Goal: Task Accomplishment & Management: Manage account settings

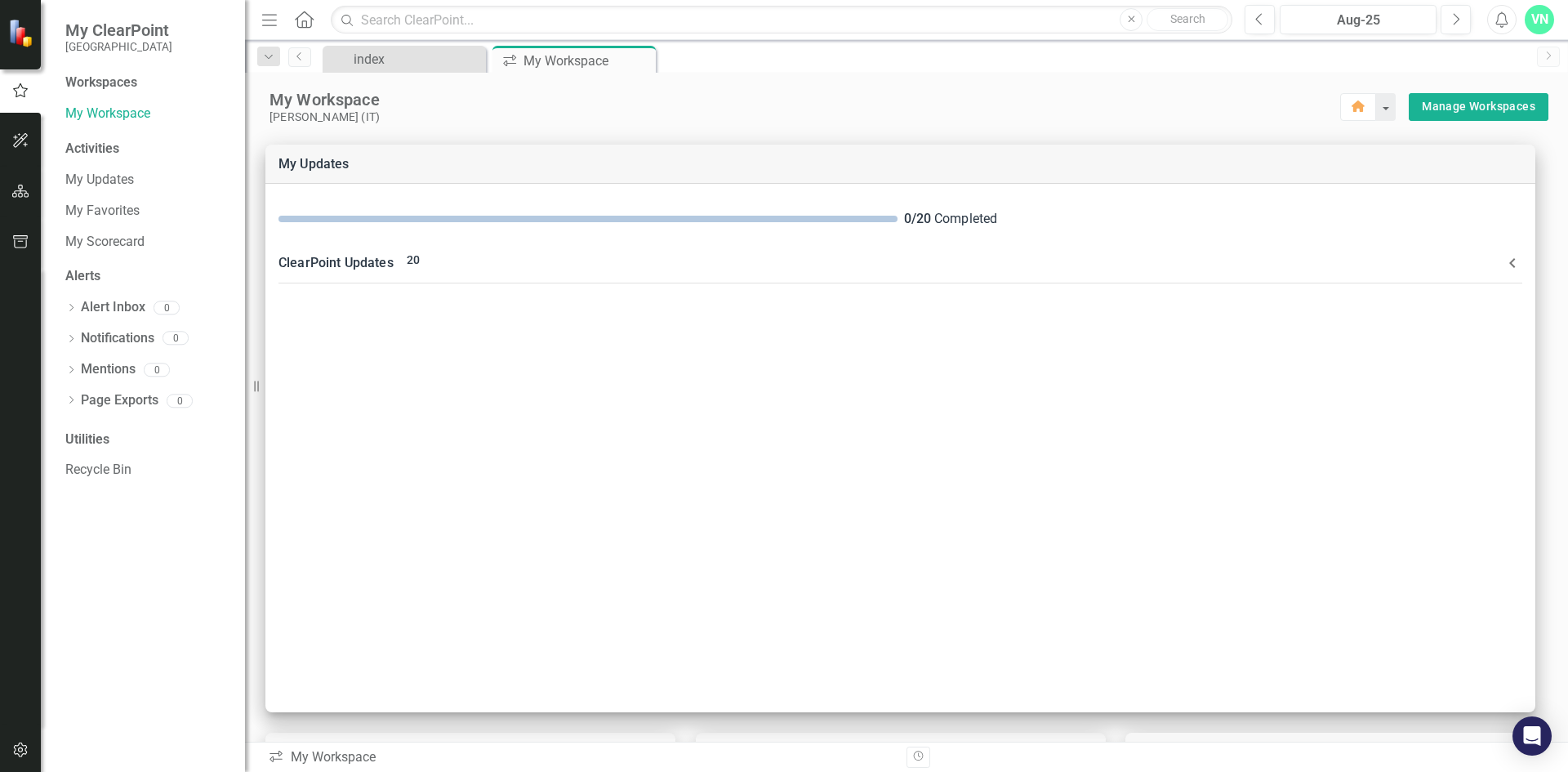
click at [814, 114] on div "[PERSON_NAME] (IT)" at bounding box center [805, 117] width 1071 height 14
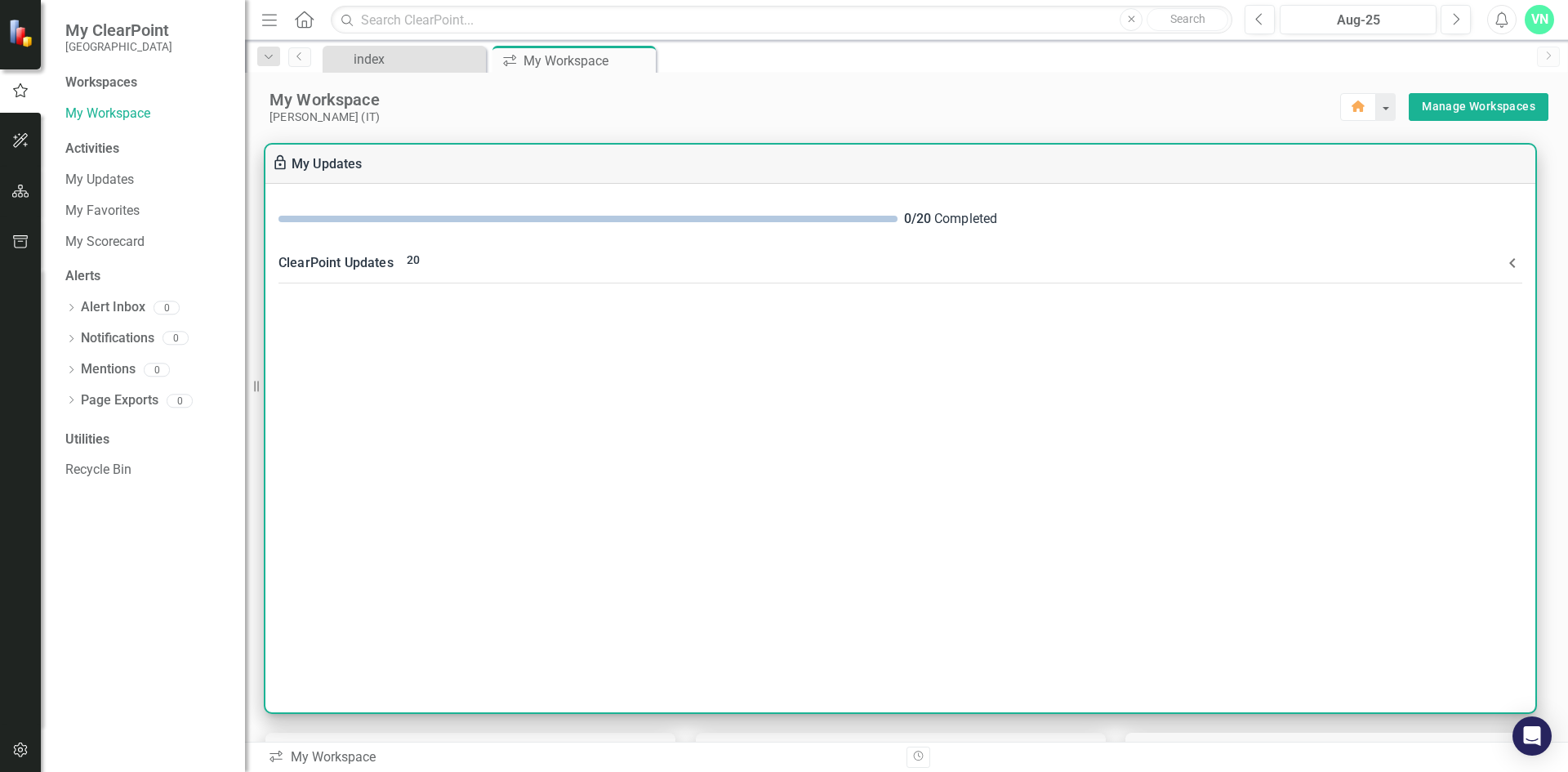
click at [1440, 426] on div "0 / 20 Completed ClearPoint Updates 20 Information about your Elements: Measure…" at bounding box center [900, 448] width 1270 height 529
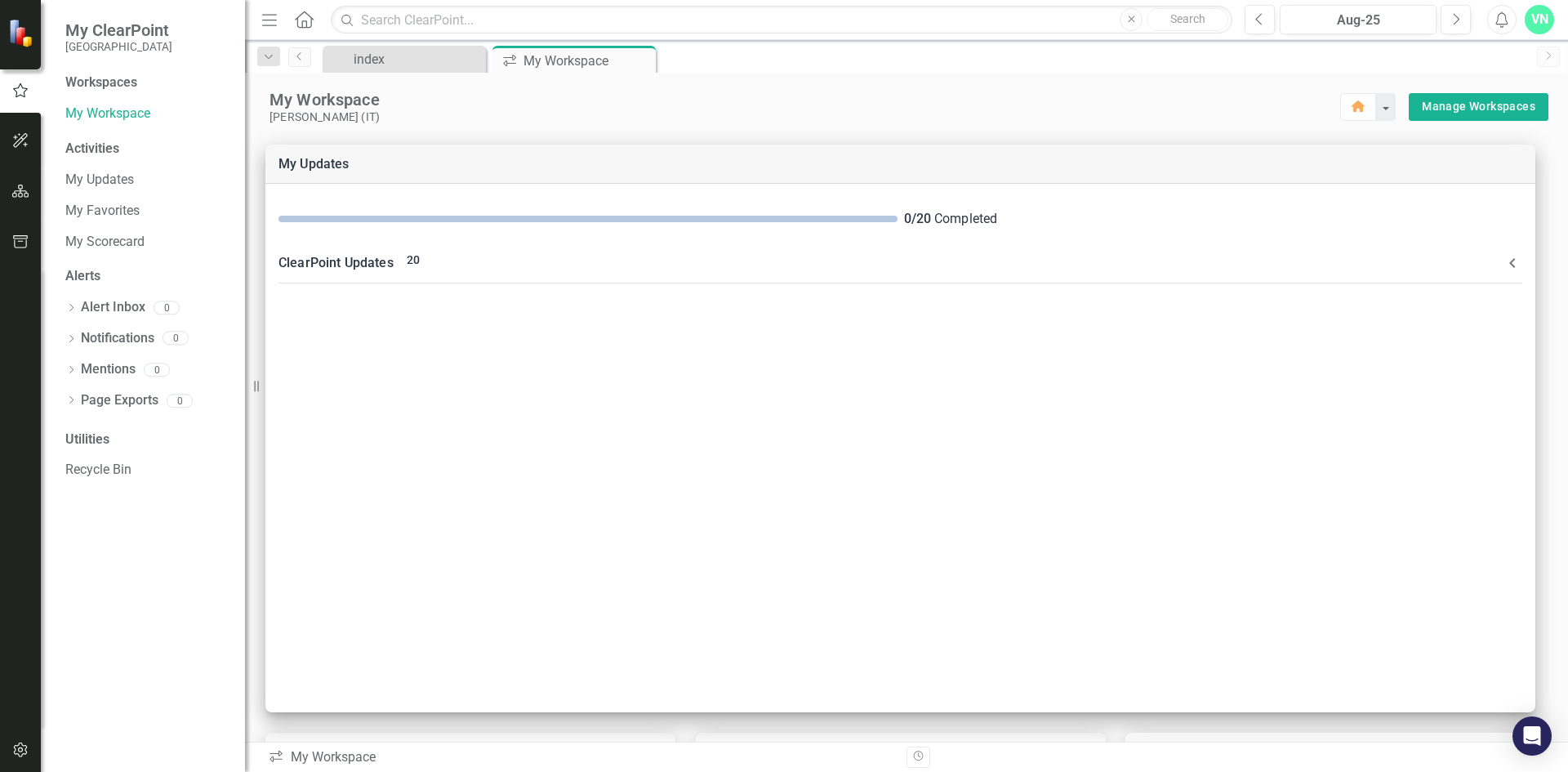
click at [272, 22] on icon "Menu" at bounding box center [269, 19] width 22 height 17
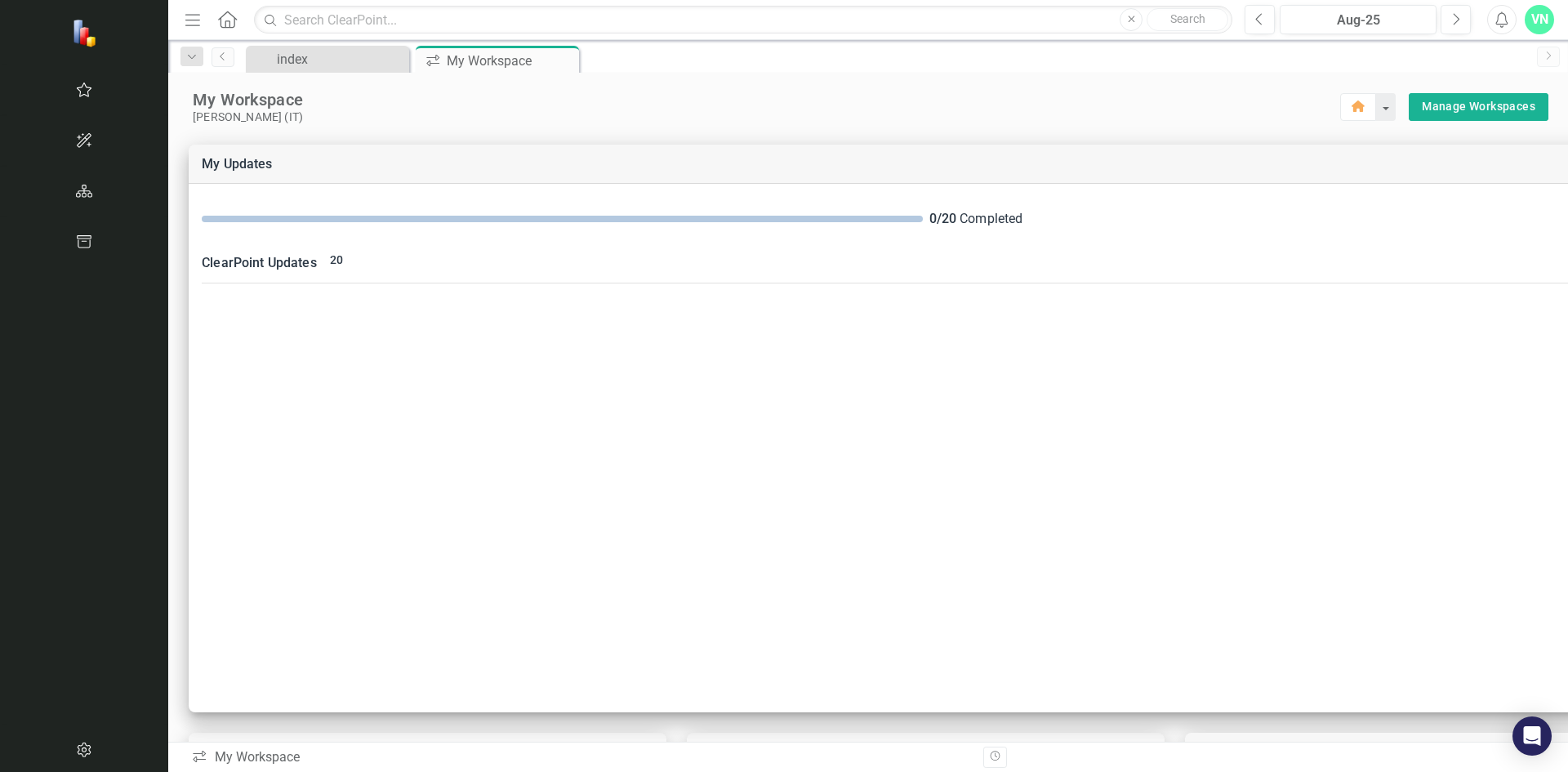
click at [185, 21] on icon "button" at bounding box center [192, 19] width 15 height 11
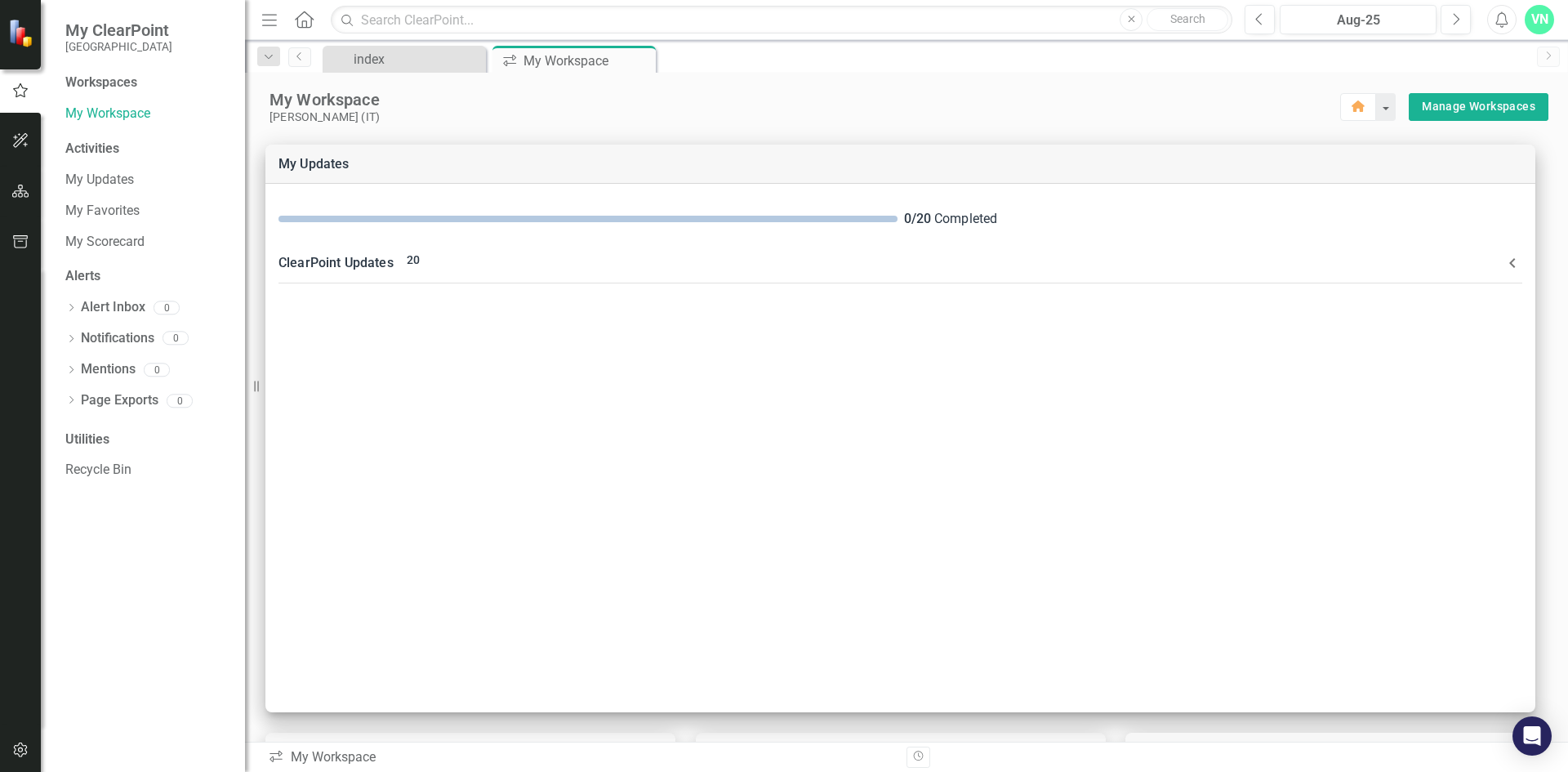
click at [1547, 28] on div "VN" at bounding box center [1540, 20] width 29 height 29
click at [1245, 48] on div "index Close icon.workspace My Workspace Pin Close" at bounding box center [923, 59] width 1209 height 26
click at [1547, 16] on div "VN" at bounding box center [1540, 20] width 29 height 29
click at [1343, 49] on div "index Close icon.workspace My Workspace Pin Close" at bounding box center [923, 59] width 1209 height 26
click at [1498, 22] on icon "Alerts" at bounding box center [1502, 19] width 17 height 16
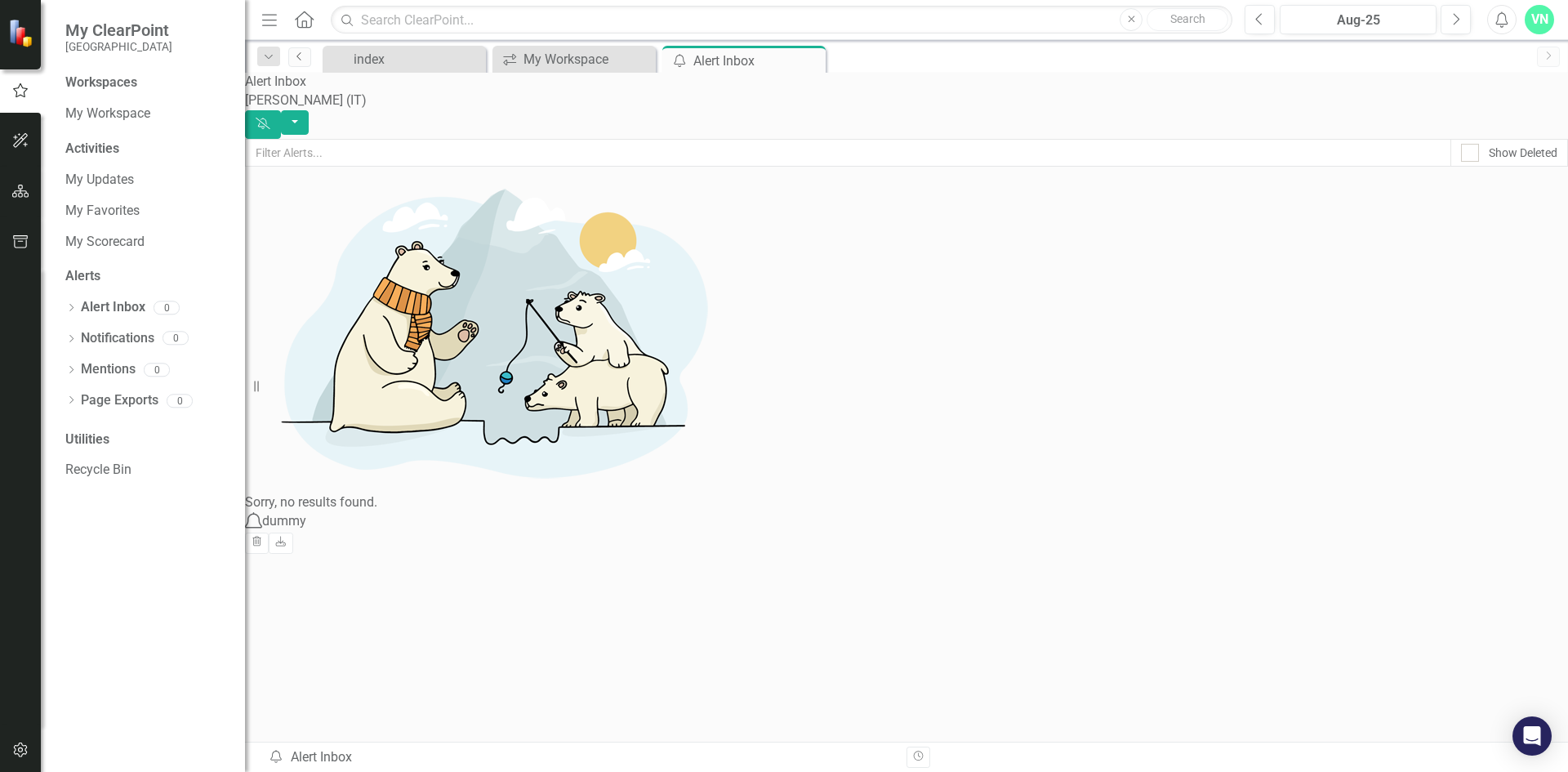
click at [298, 54] on icon "Previous" at bounding box center [299, 56] width 13 height 9
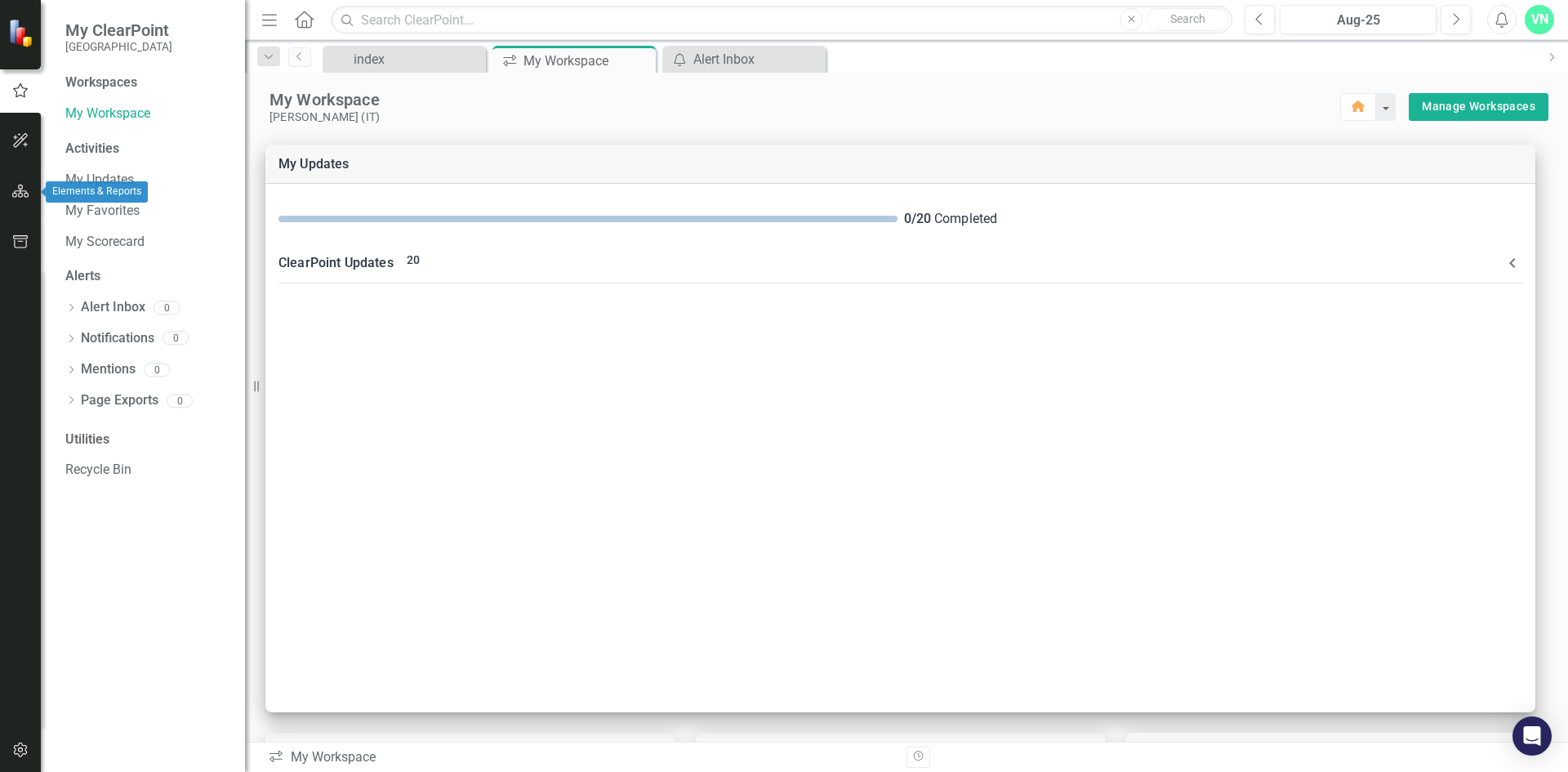
click at [19, 191] on icon "button" at bounding box center [21, 191] width 17 height 13
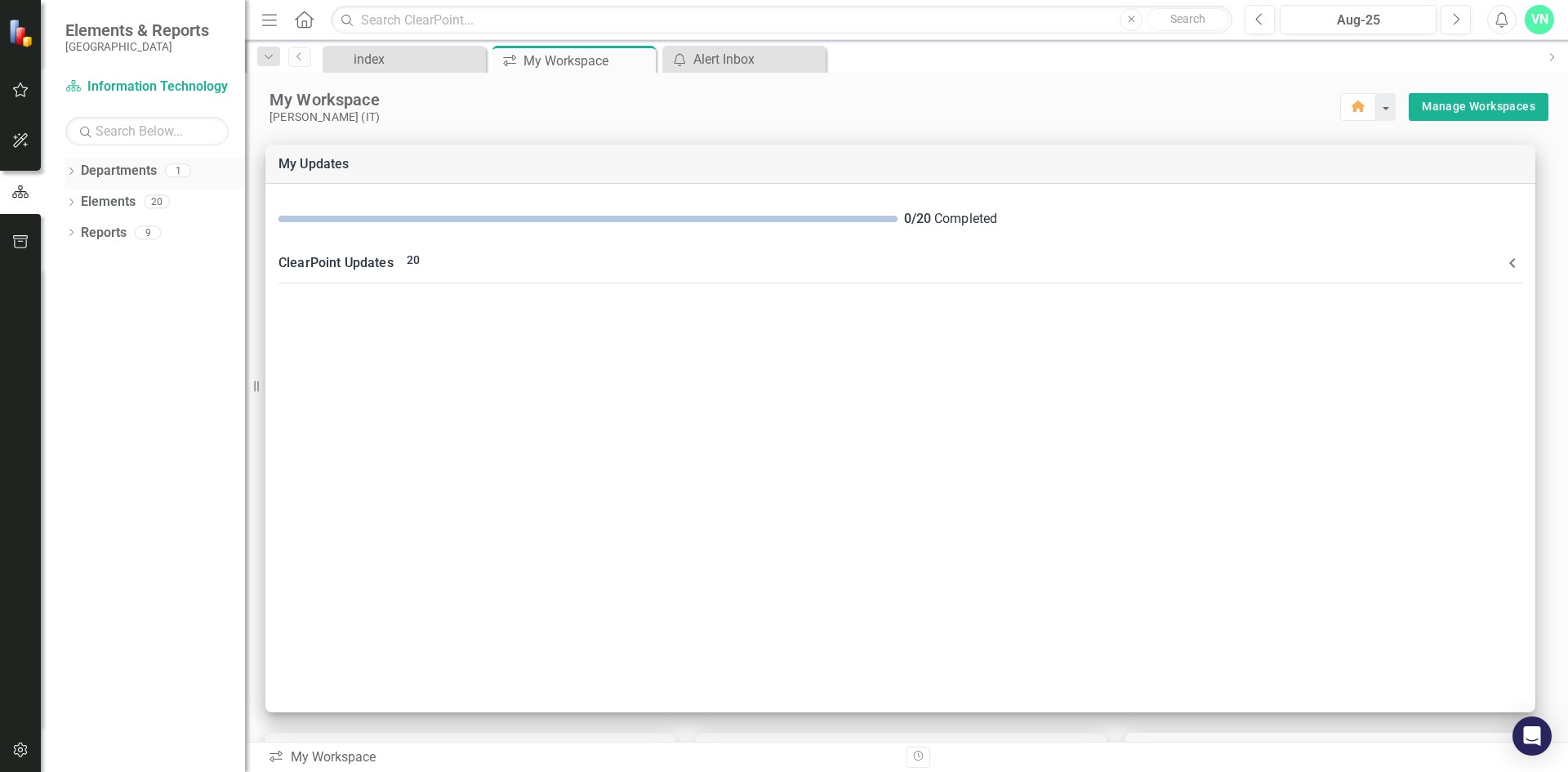
click at [72, 170] on icon "Dropdown" at bounding box center [71, 173] width 11 height 9
click at [104, 202] on link "Information Technology" at bounding box center [147, 203] width 196 height 19
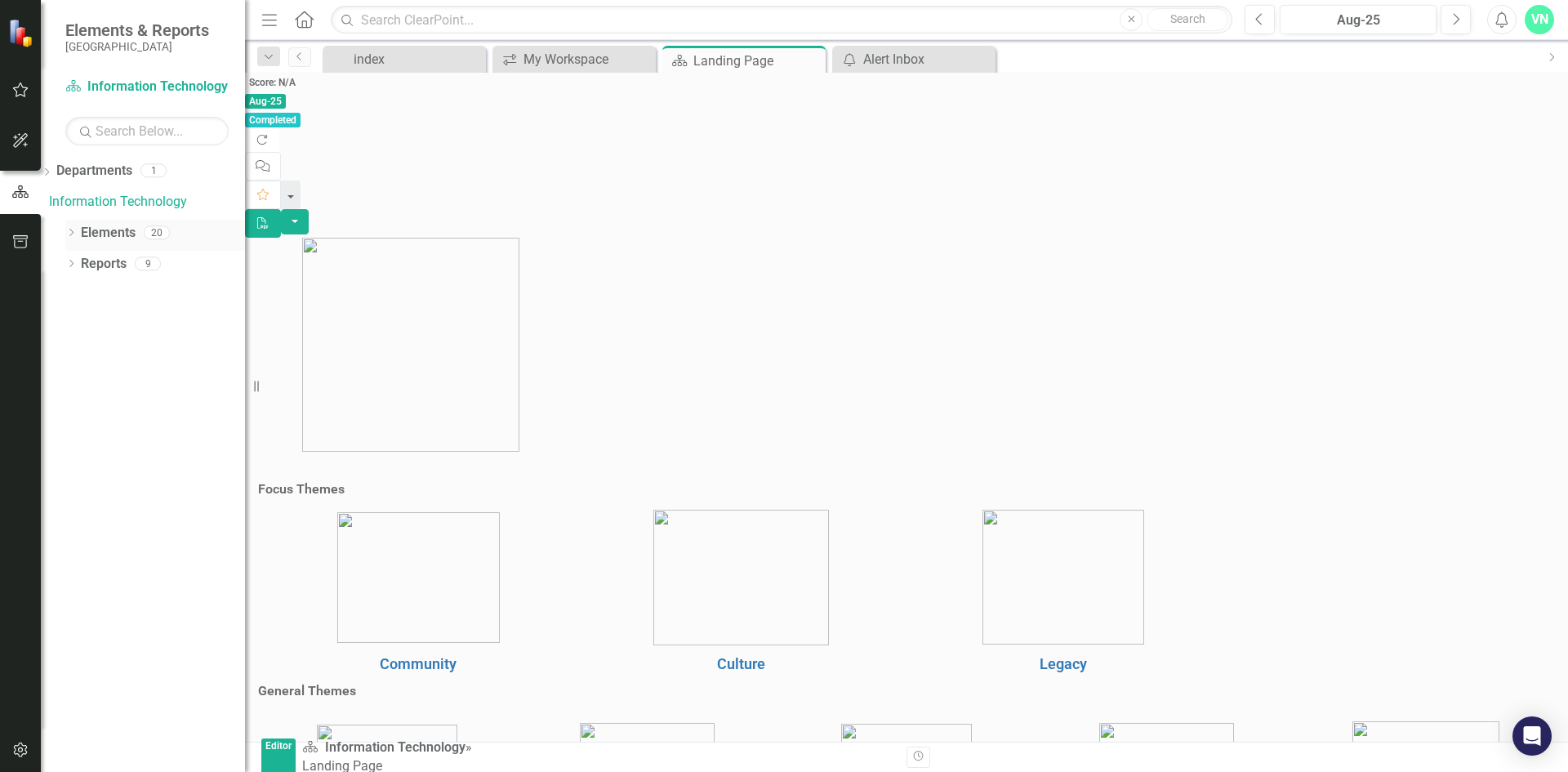
click at [71, 234] on icon "Dropdown" at bounding box center [71, 234] width 11 height 9
click at [72, 354] on icon "Dropdown" at bounding box center [71, 358] width 11 height 9
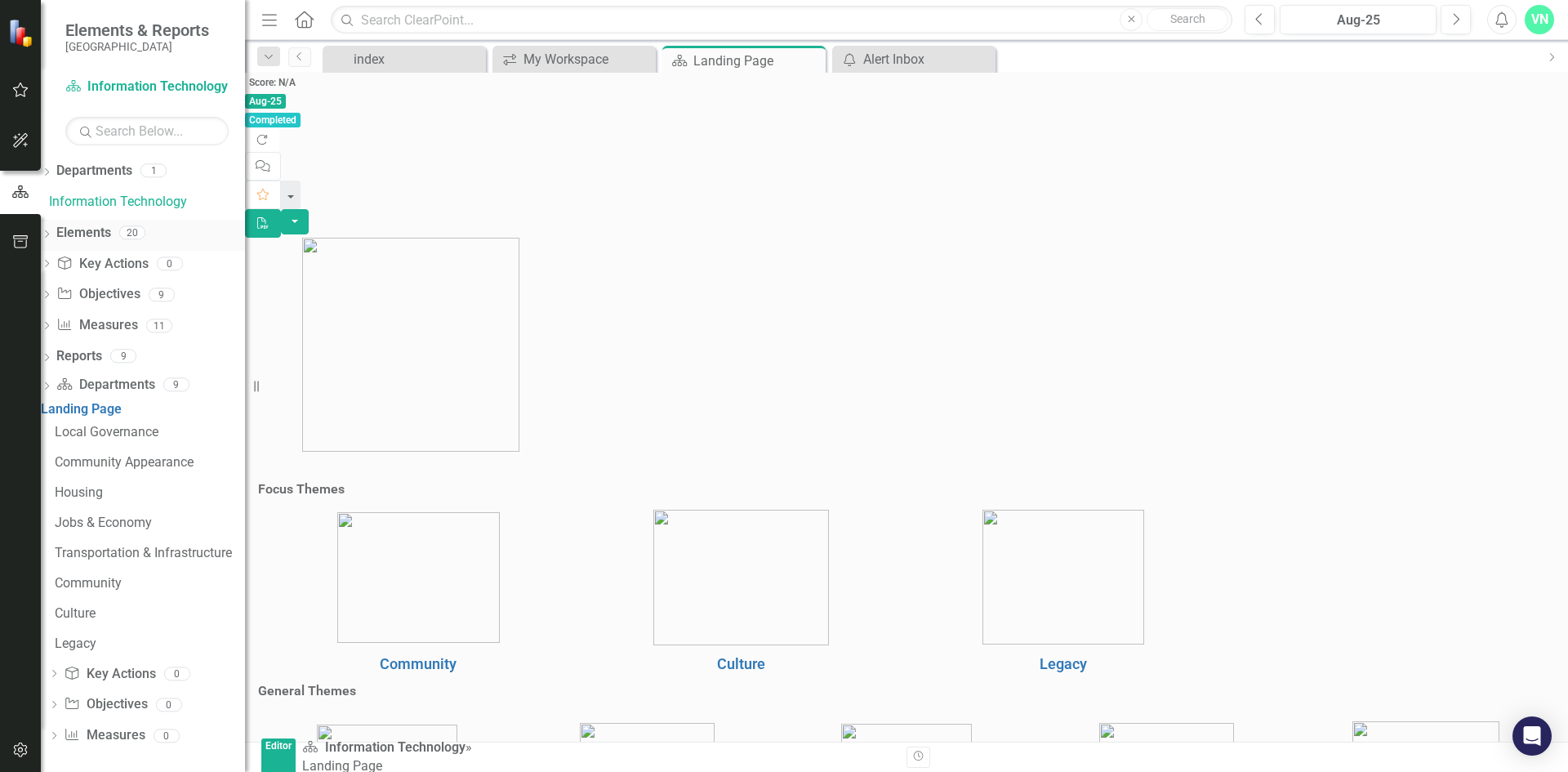
click at [53, 232] on icon "Dropdown" at bounding box center [46, 235] width 11 height 9
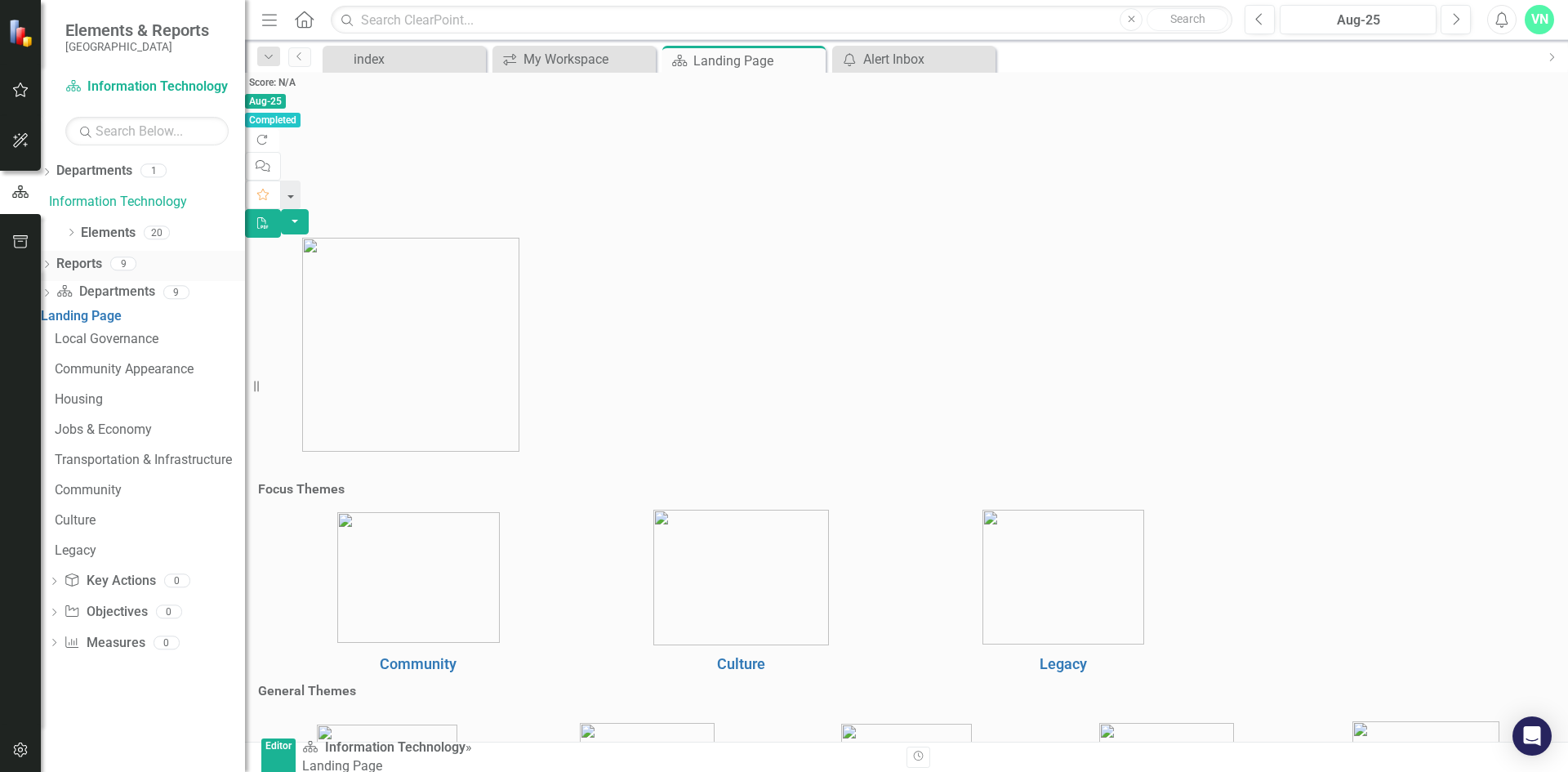
click at [53, 261] on icon "Dropdown" at bounding box center [46, 266] width 11 height 9
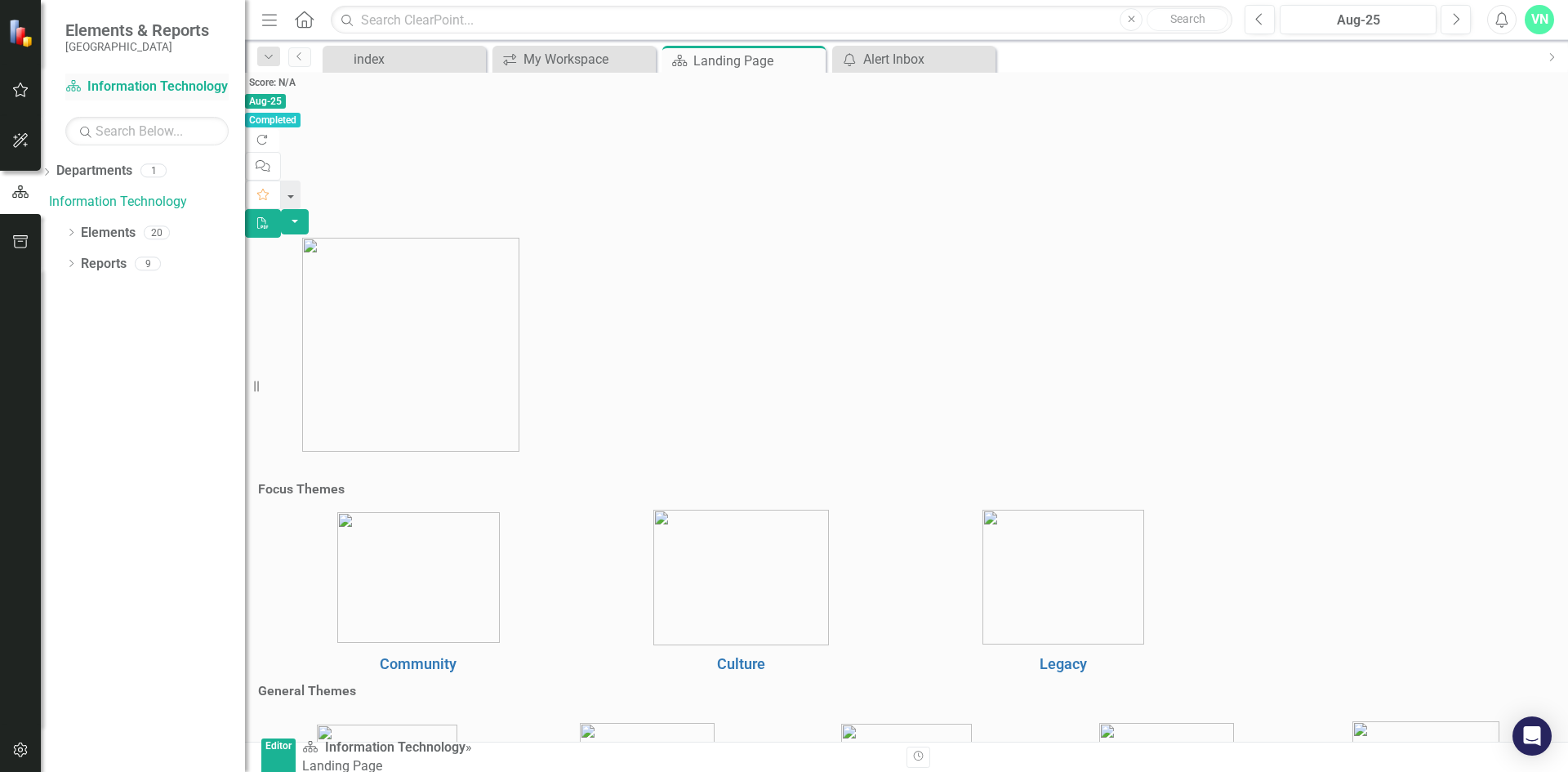
click at [189, 82] on link "Department Information Technology" at bounding box center [147, 87] width 163 height 19
click at [271, 189] on icon "Favorite" at bounding box center [263, 194] width 15 height 11
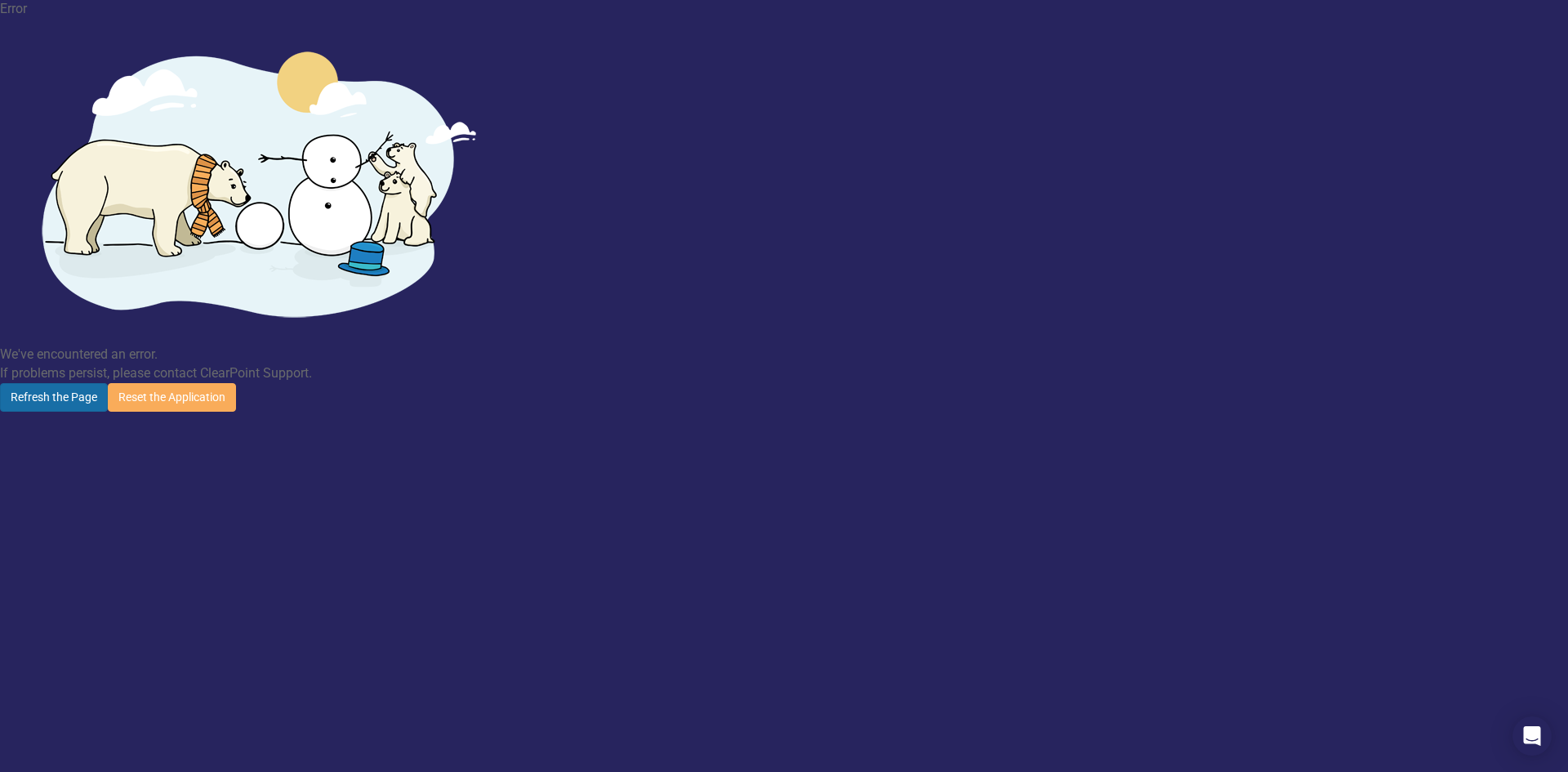
click at [108, 383] on button "Refresh the Page" at bounding box center [53, 397] width 108 height 28
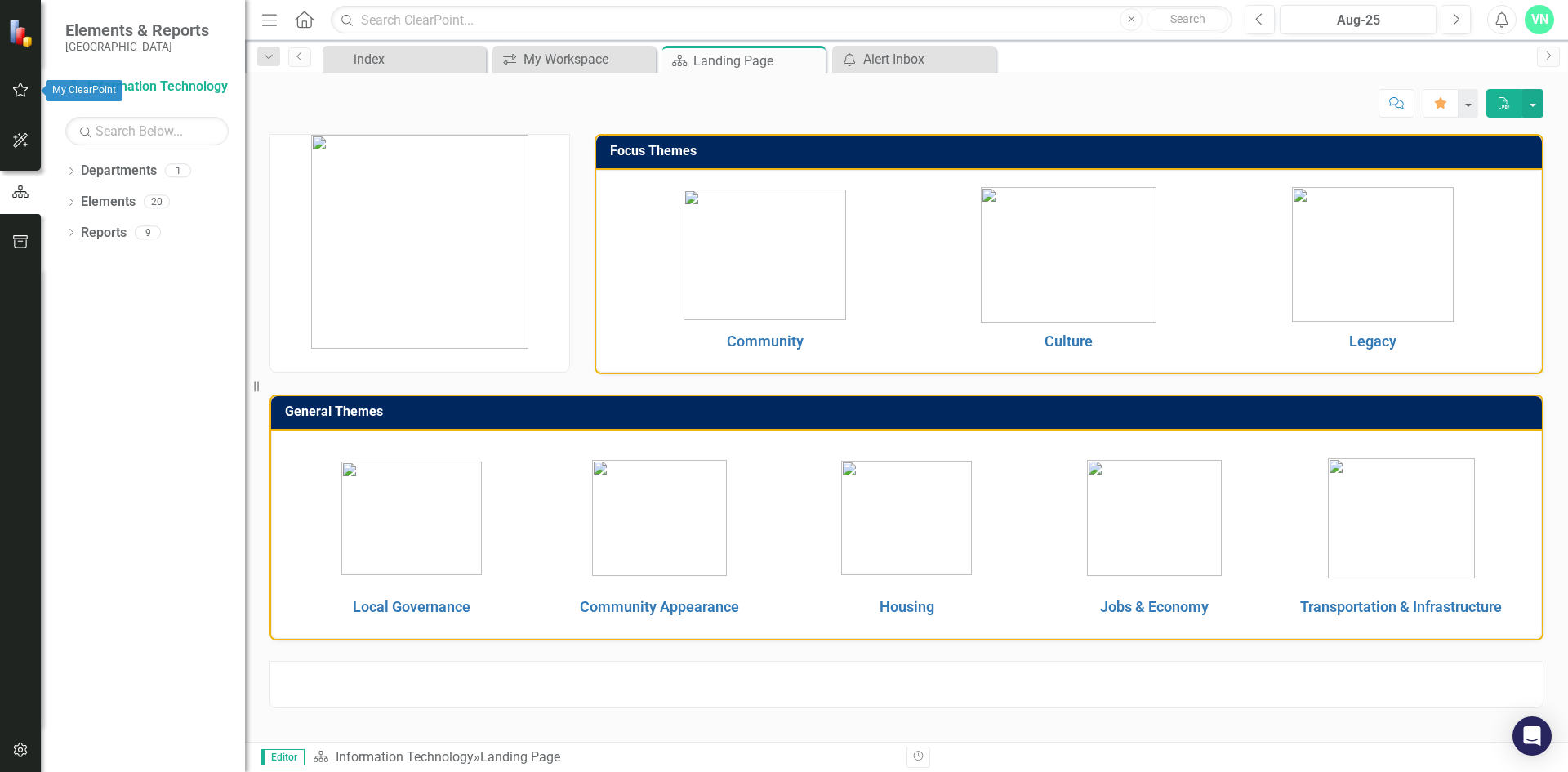
click at [18, 89] on icon "button" at bounding box center [21, 90] width 17 height 13
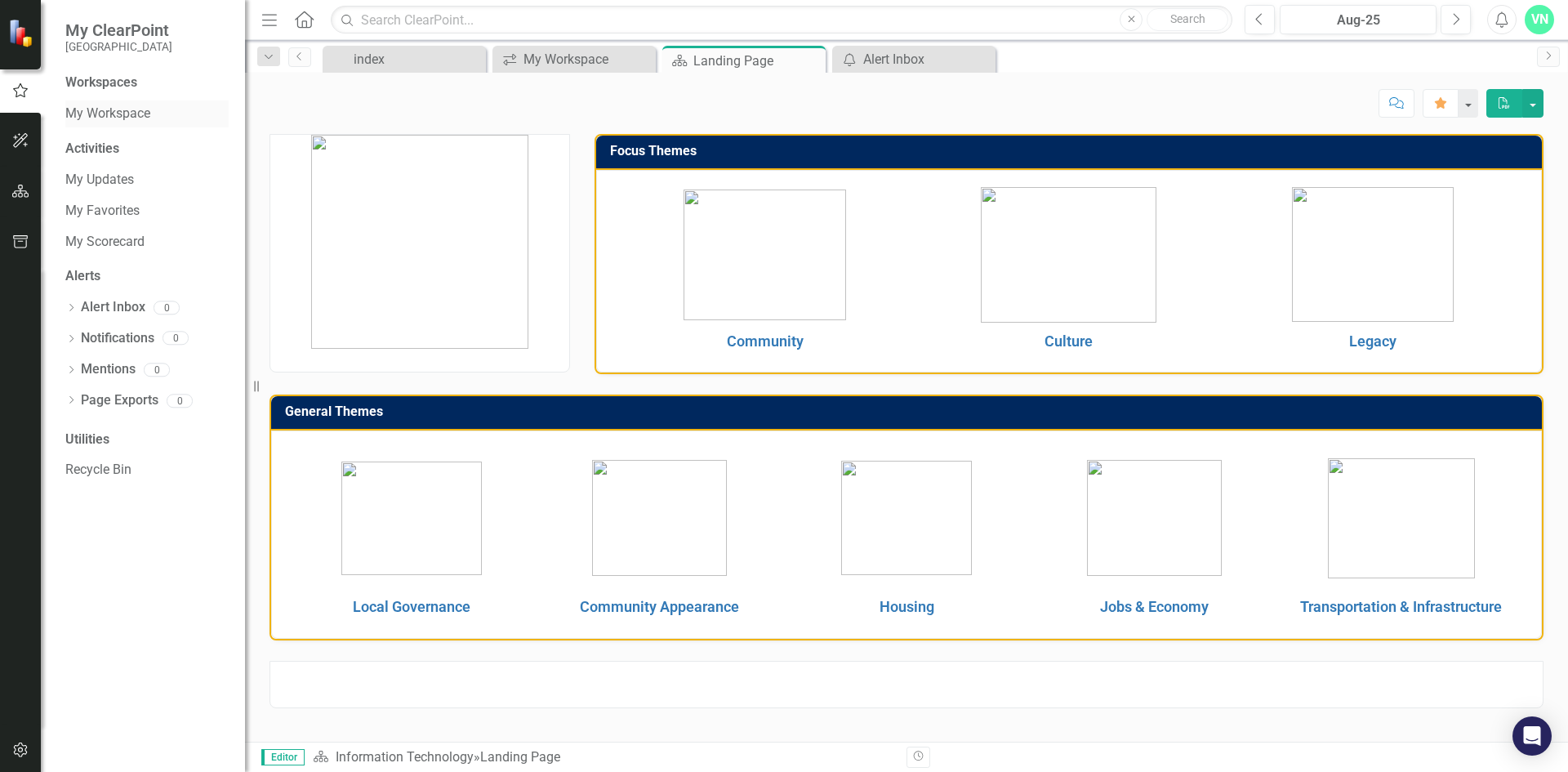
click at [106, 115] on link "My Workspace" at bounding box center [147, 114] width 163 height 19
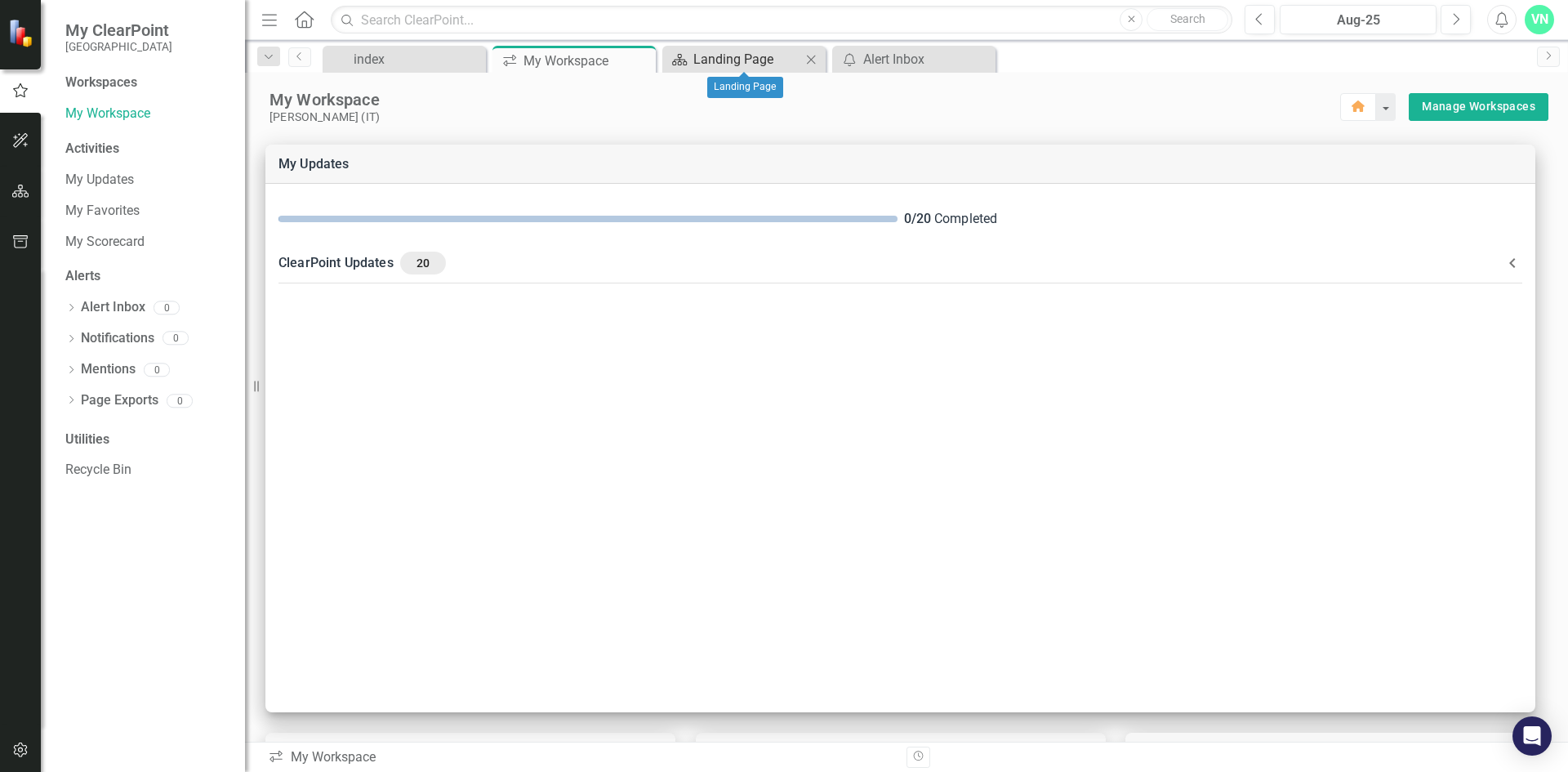
click at [702, 59] on div "Landing Page" at bounding box center [747, 60] width 108 height 21
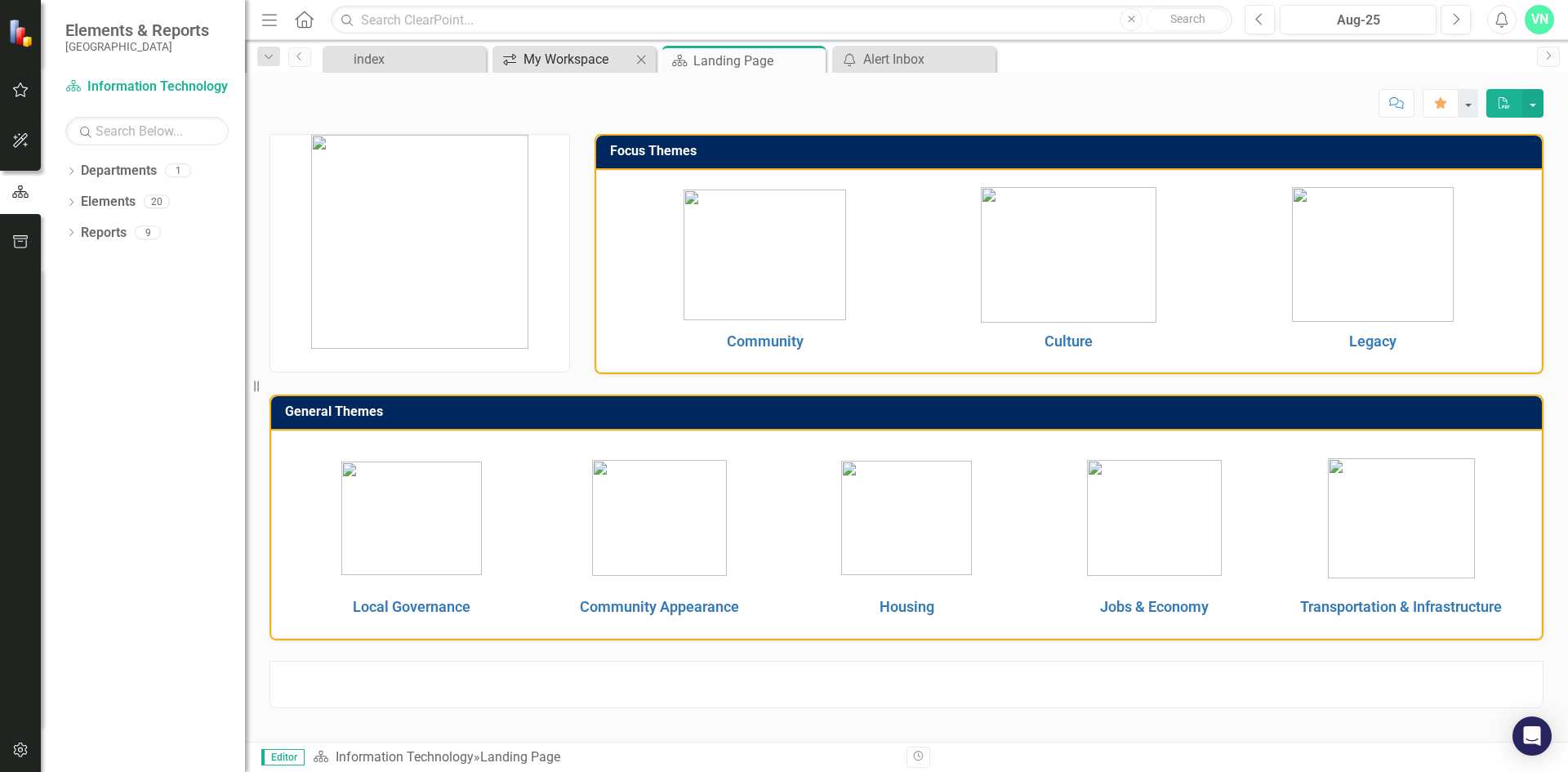
click at [578, 60] on div "My Workspace" at bounding box center [577, 60] width 108 height 21
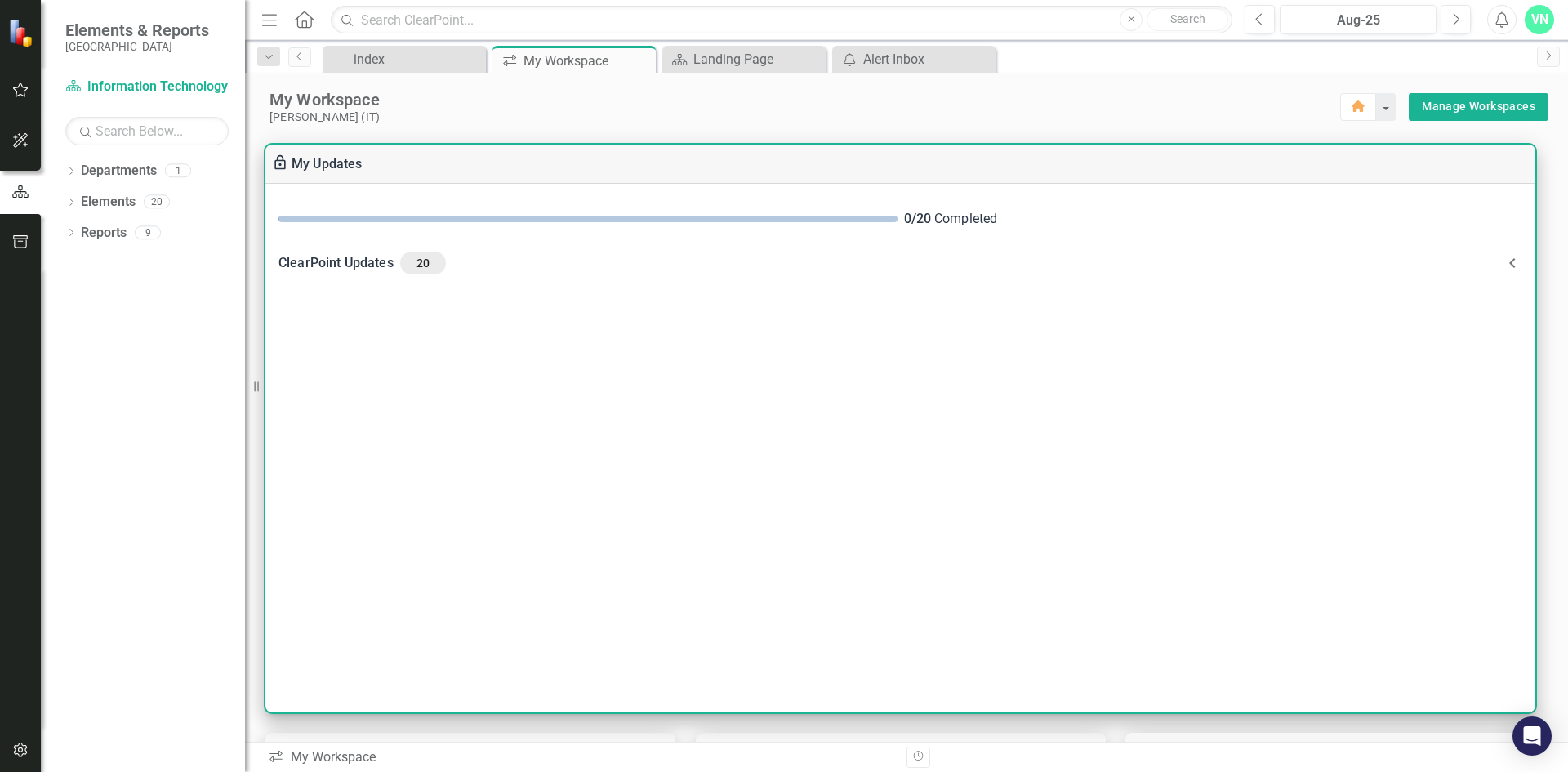
click at [327, 380] on div "0 / 20 Completed ClearPoint Updates 20 Information about your Elements: Measure…" at bounding box center [900, 448] width 1270 height 529
click at [427, 268] on span "20" at bounding box center [423, 263] width 33 height 15
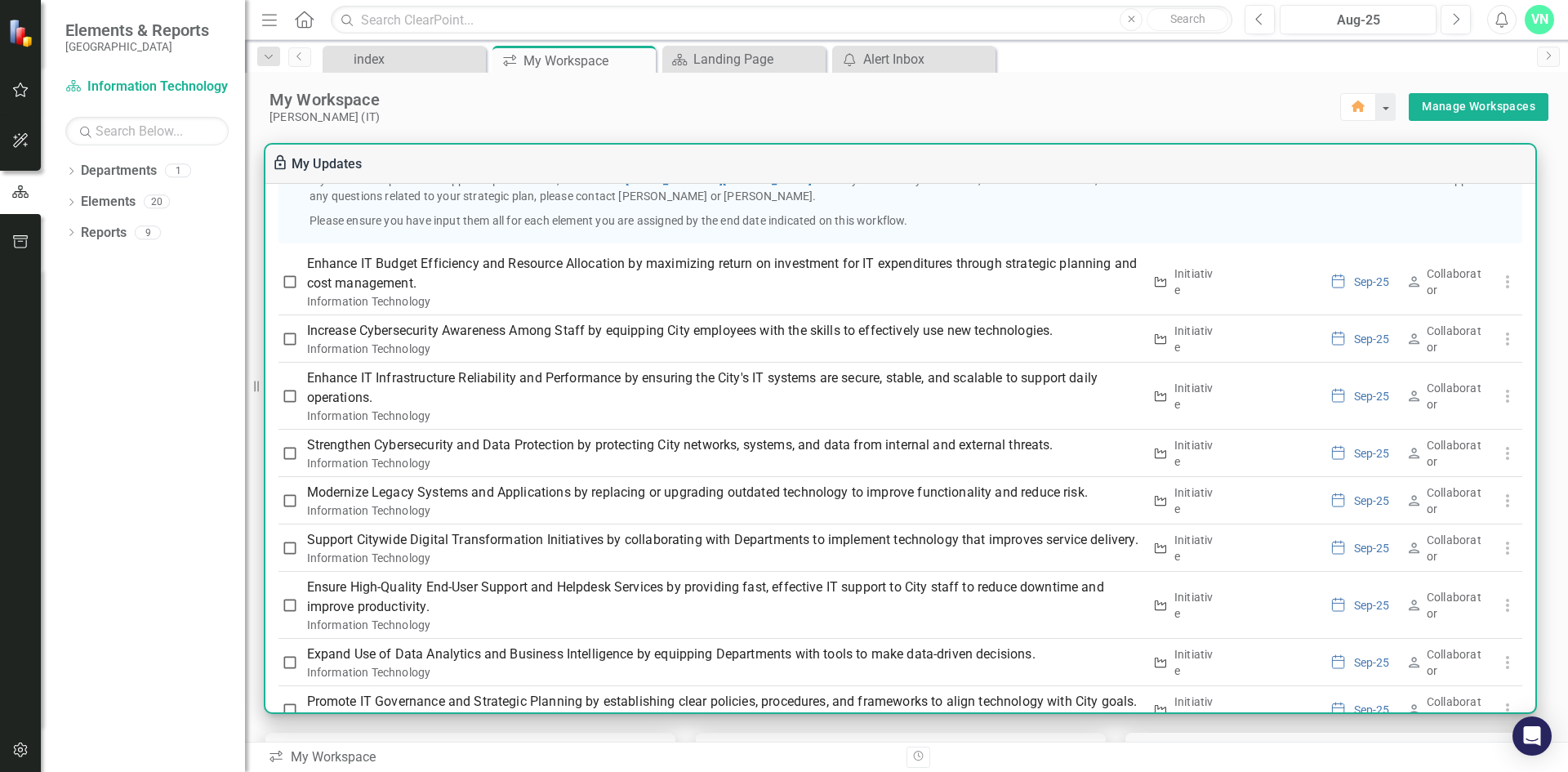
scroll to position [490, 0]
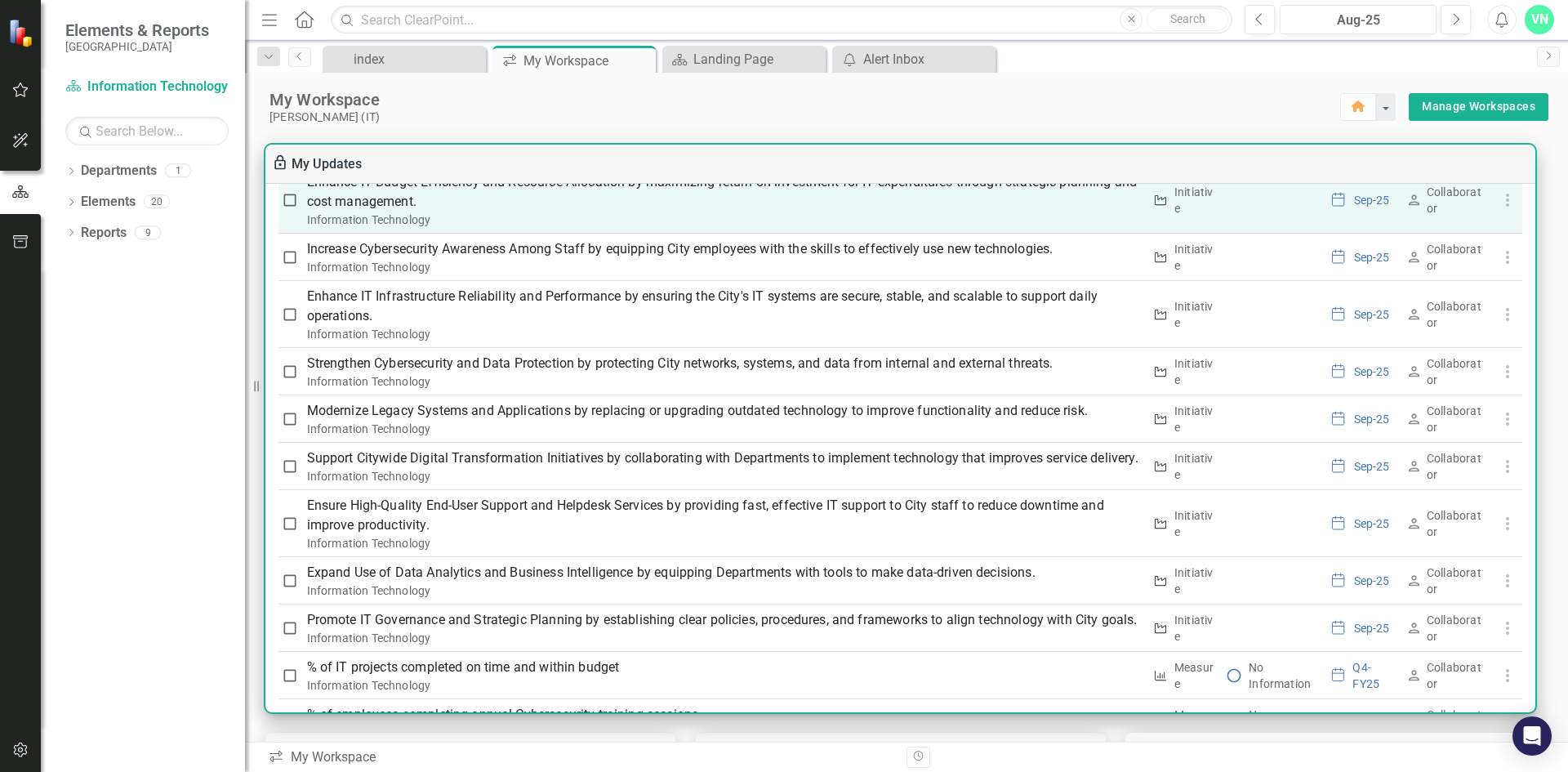
click at [668, 206] on p "Enhance IT Budget Efficiency and Resource Allocation by maximizing return on in…" at bounding box center [725, 191] width 836 height 39
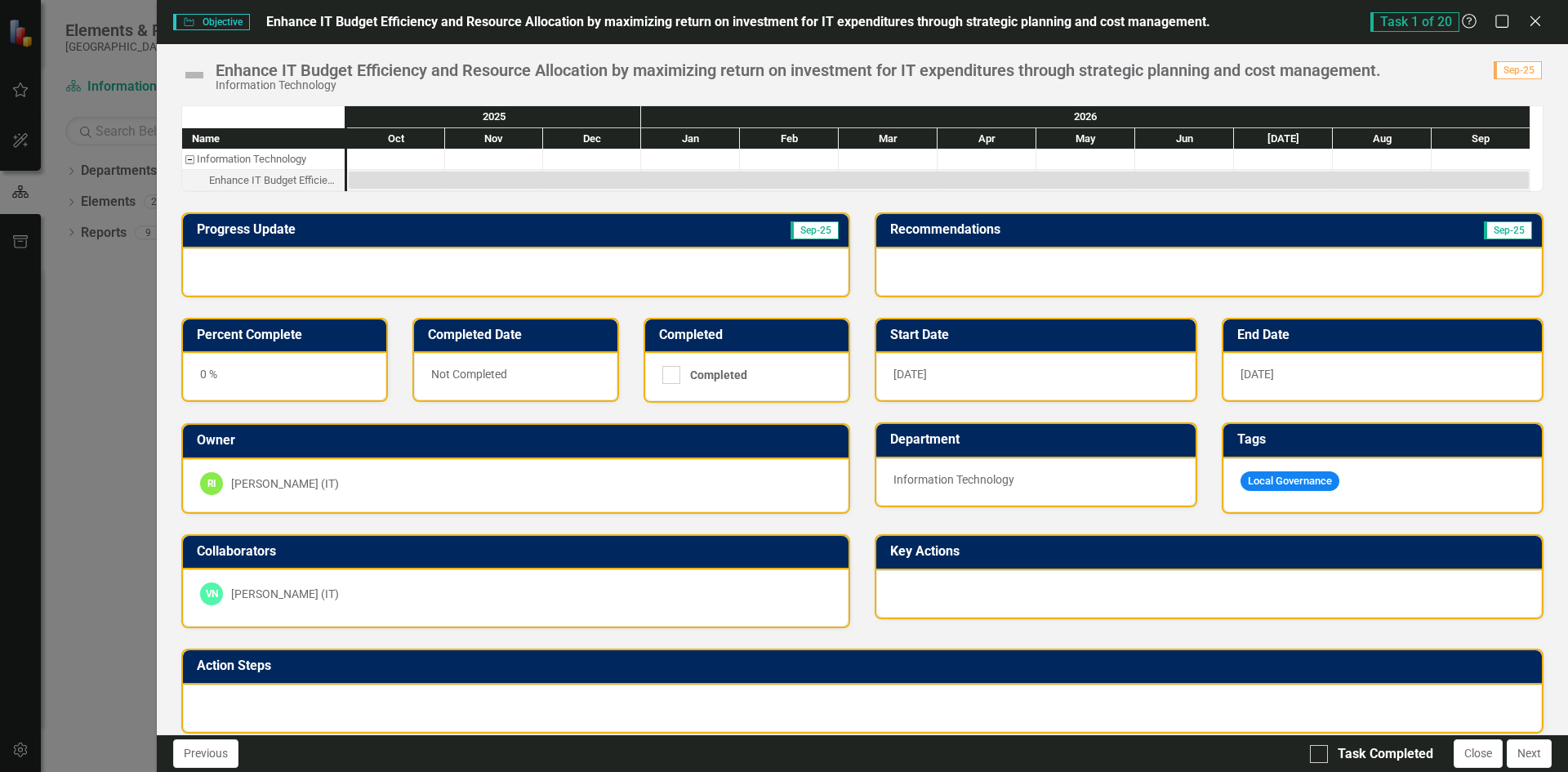
click at [493, 23] on span "Enhance IT Budget Efficiency and Resource Allocation by maximizing return on in…" at bounding box center [738, 22] width 944 height 16
click at [197, 78] on img at bounding box center [194, 75] width 26 height 26
click at [197, 77] on img at bounding box center [194, 75] width 26 height 26
click at [194, 160] on div "Information Technology" at bounding box center [189, 159] width 15 height 22
click at [184, 162] on div "Information Technology" at bounding box center [189, 159] width 15 height 22
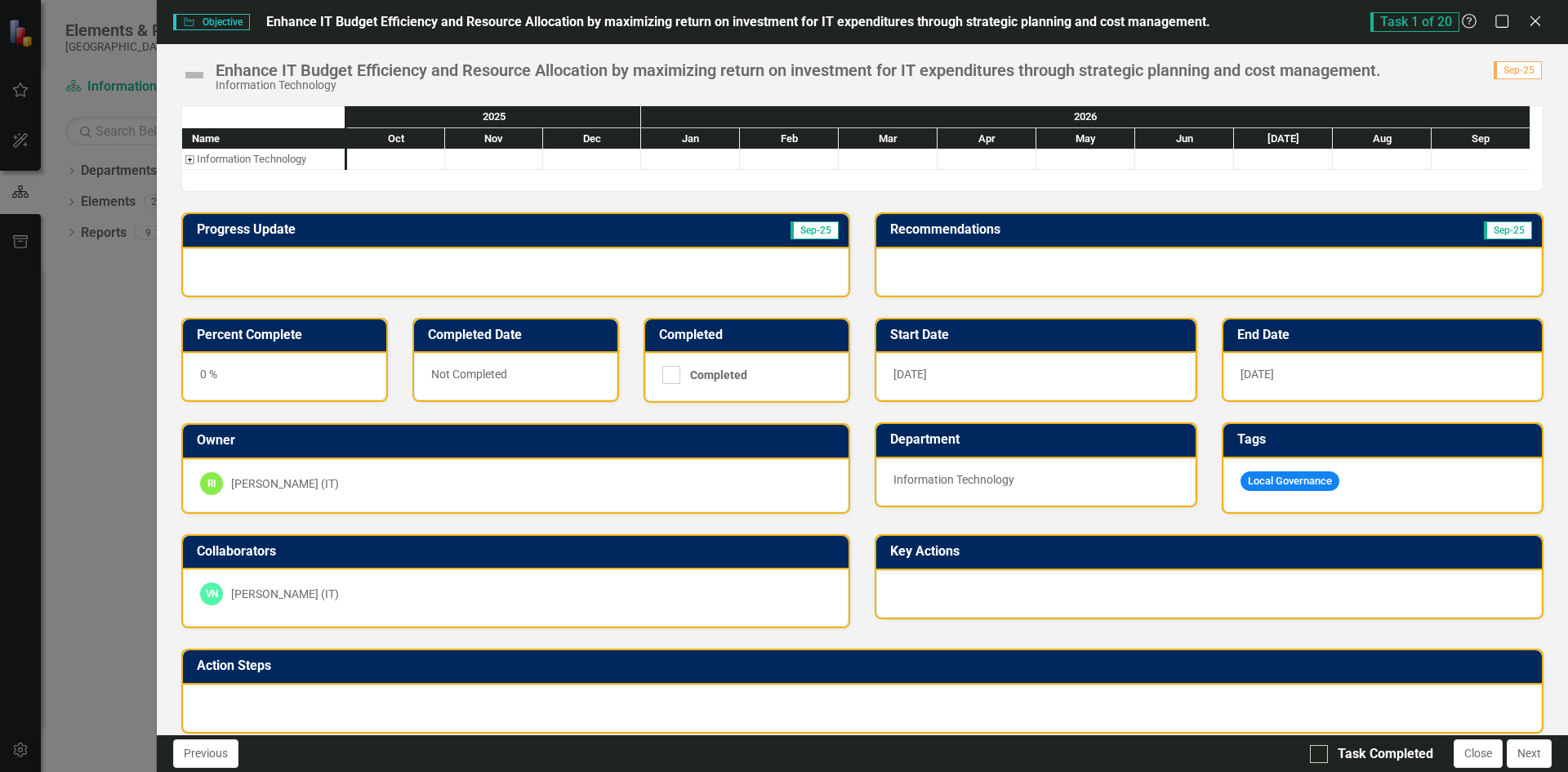
click at [188, 161] on div "Information Technology" at bounding box center [189, 159] width 15 height 22
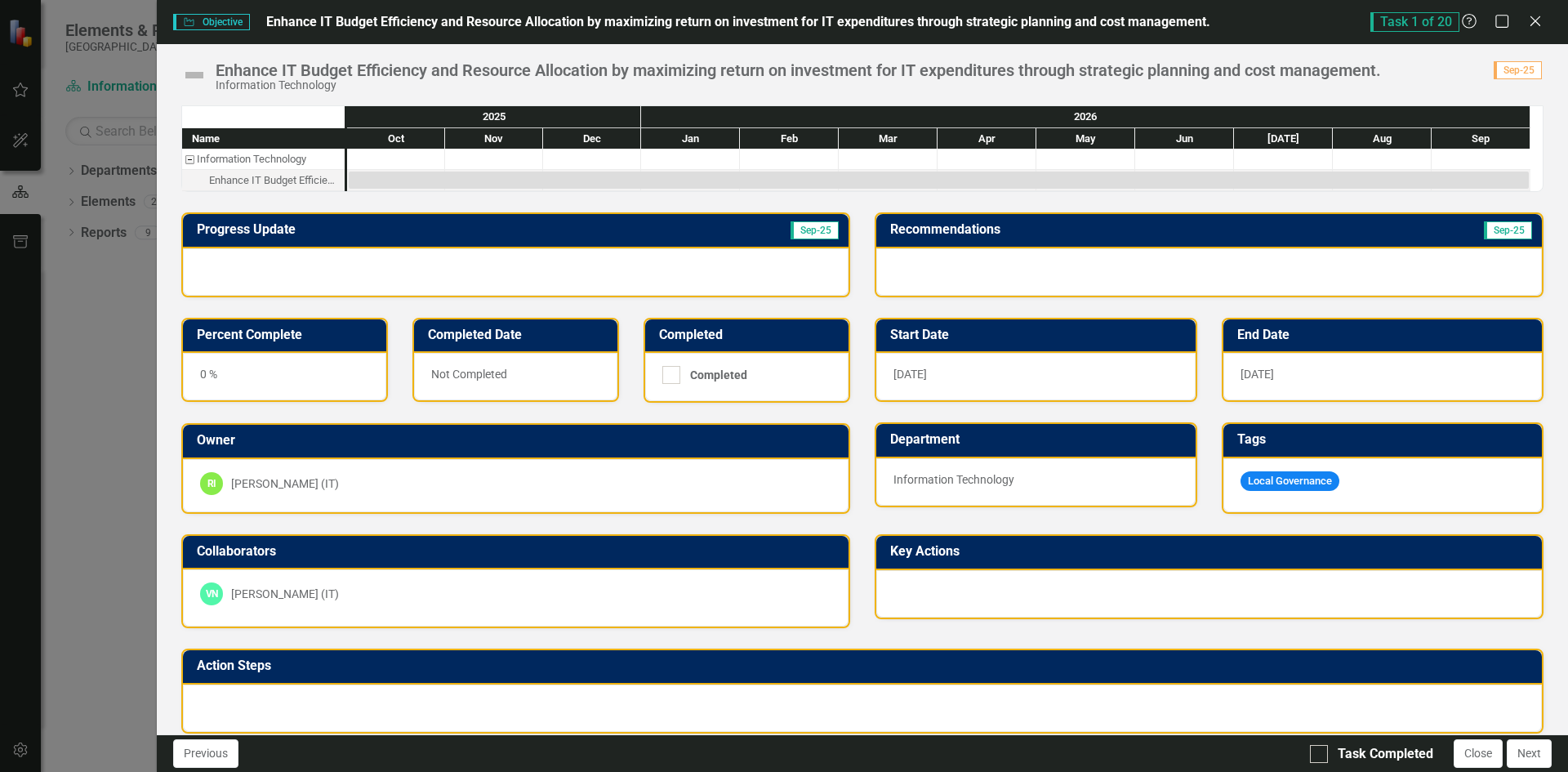
click at [1540, 22] on icon "Close" at bounding box center [1535, 21] width 16 height 13
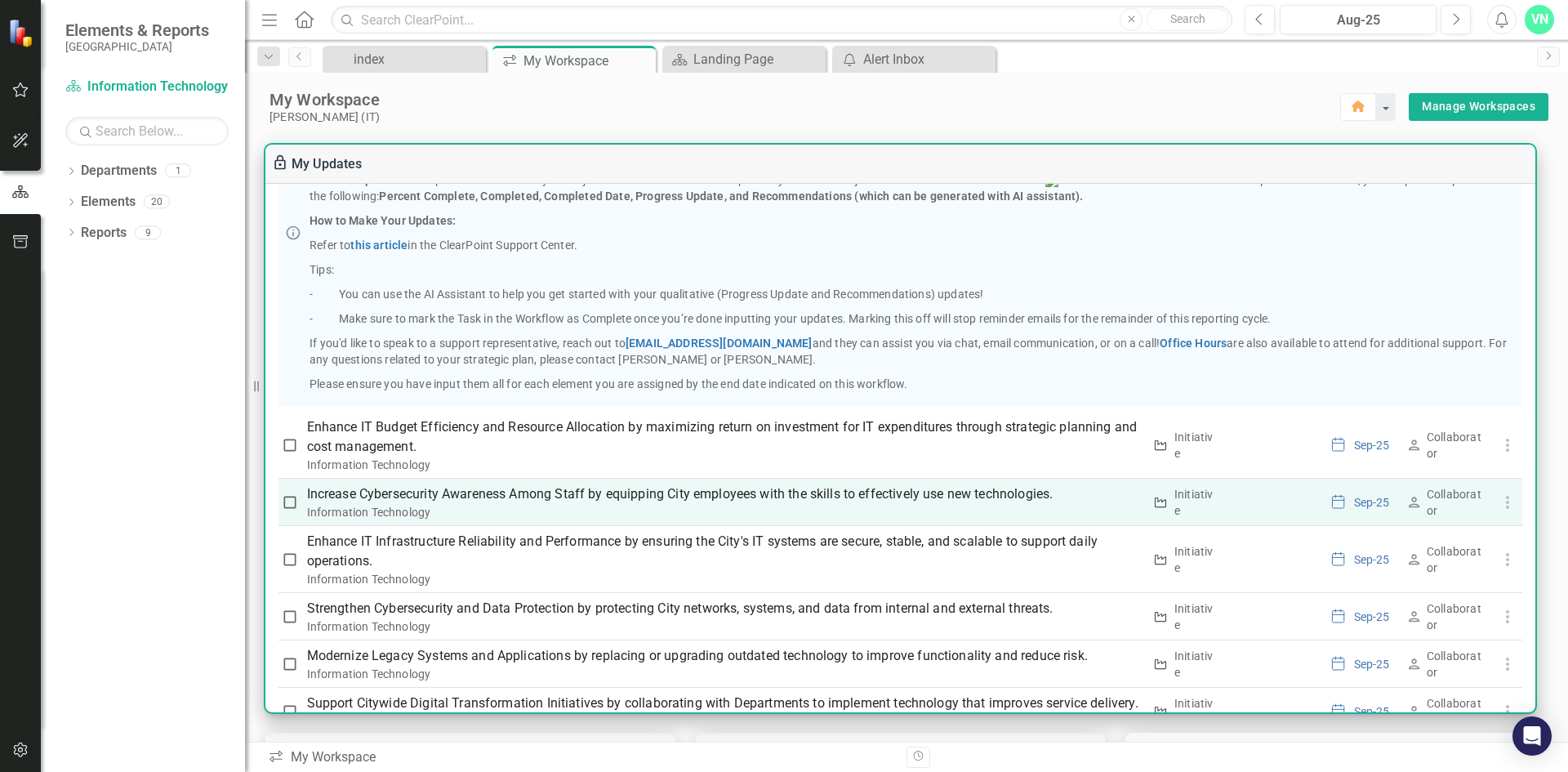
scroll to position [0, 0]
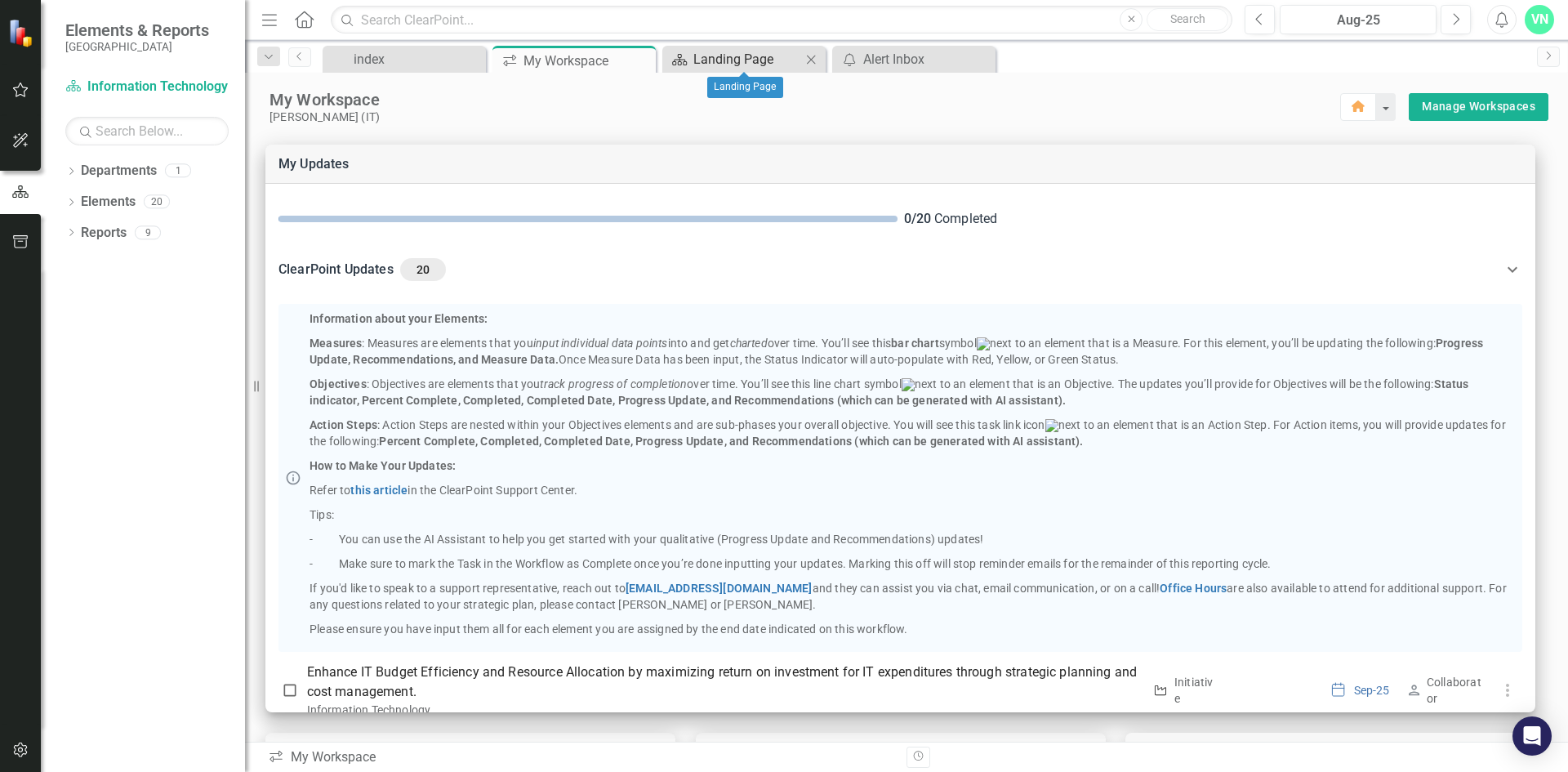
click at [746, 56] on div "Landing Page" at bounding box center [747, 60] width 108 height 21
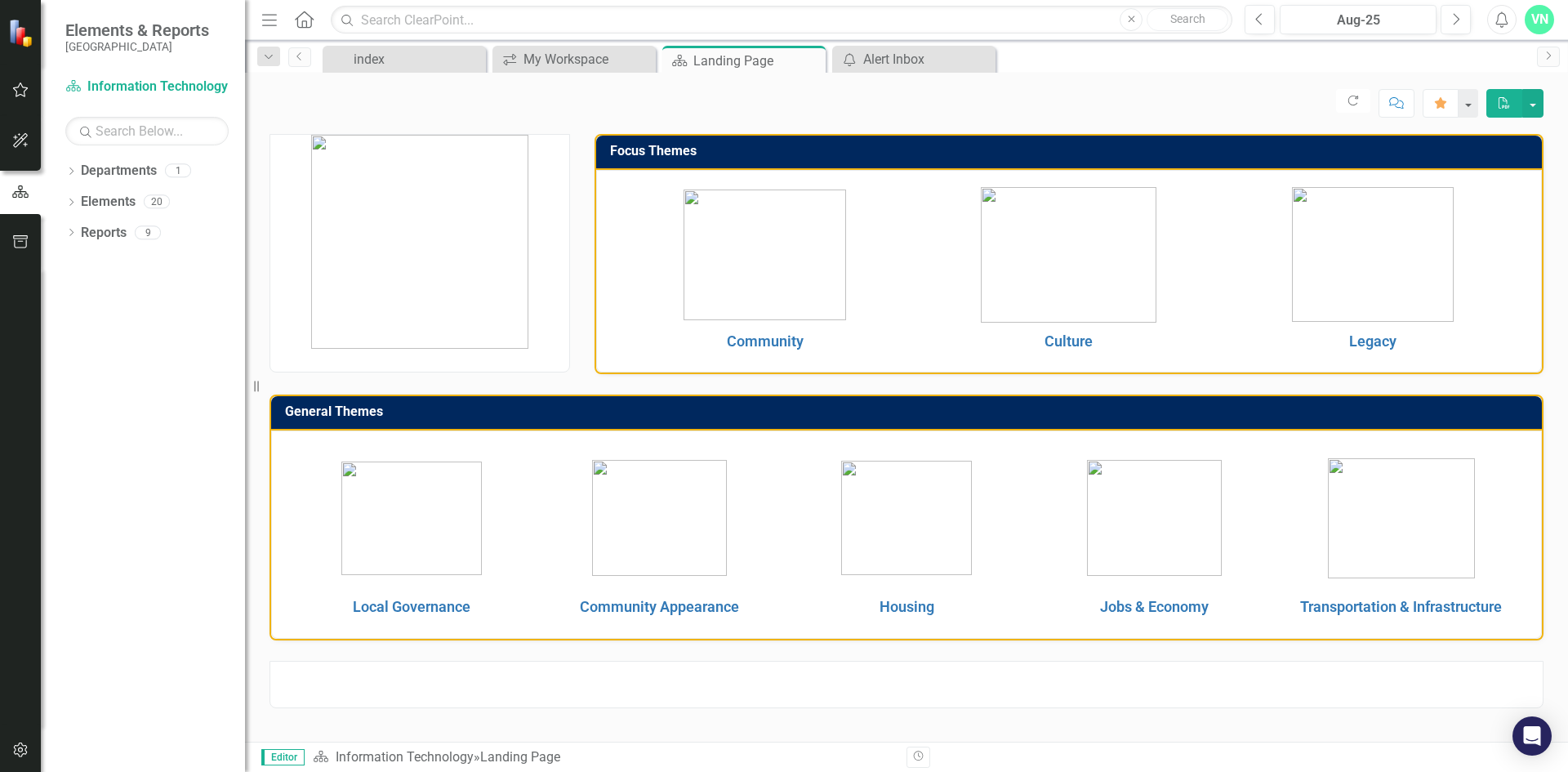
click at [1531, 22] on div "VN" at bounding box center [1540, 20] width 29 height 29
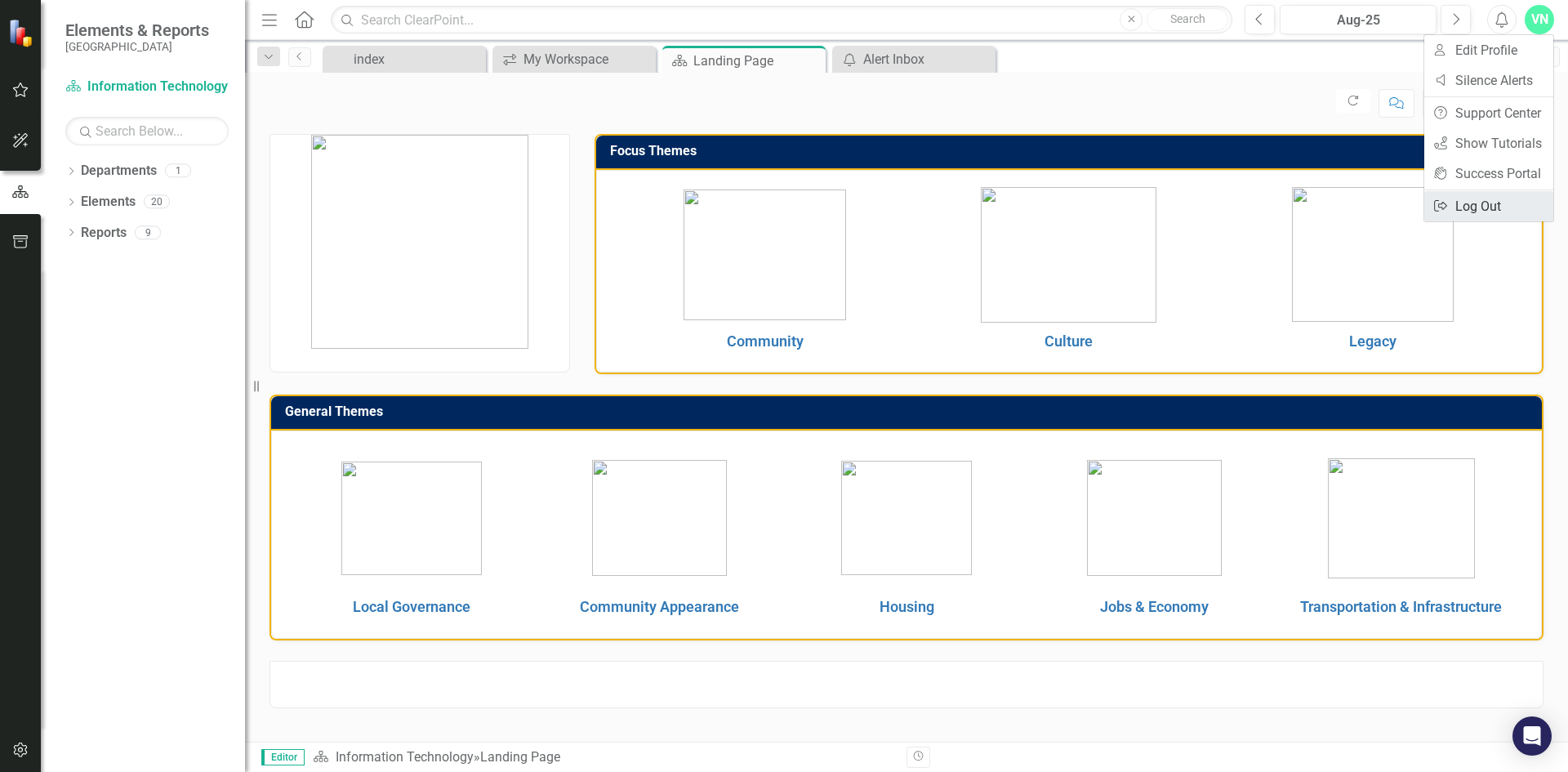
click at [1486, 203] on link "Logout Log Out" at bounding box center [1489, 206] width 129 height 30
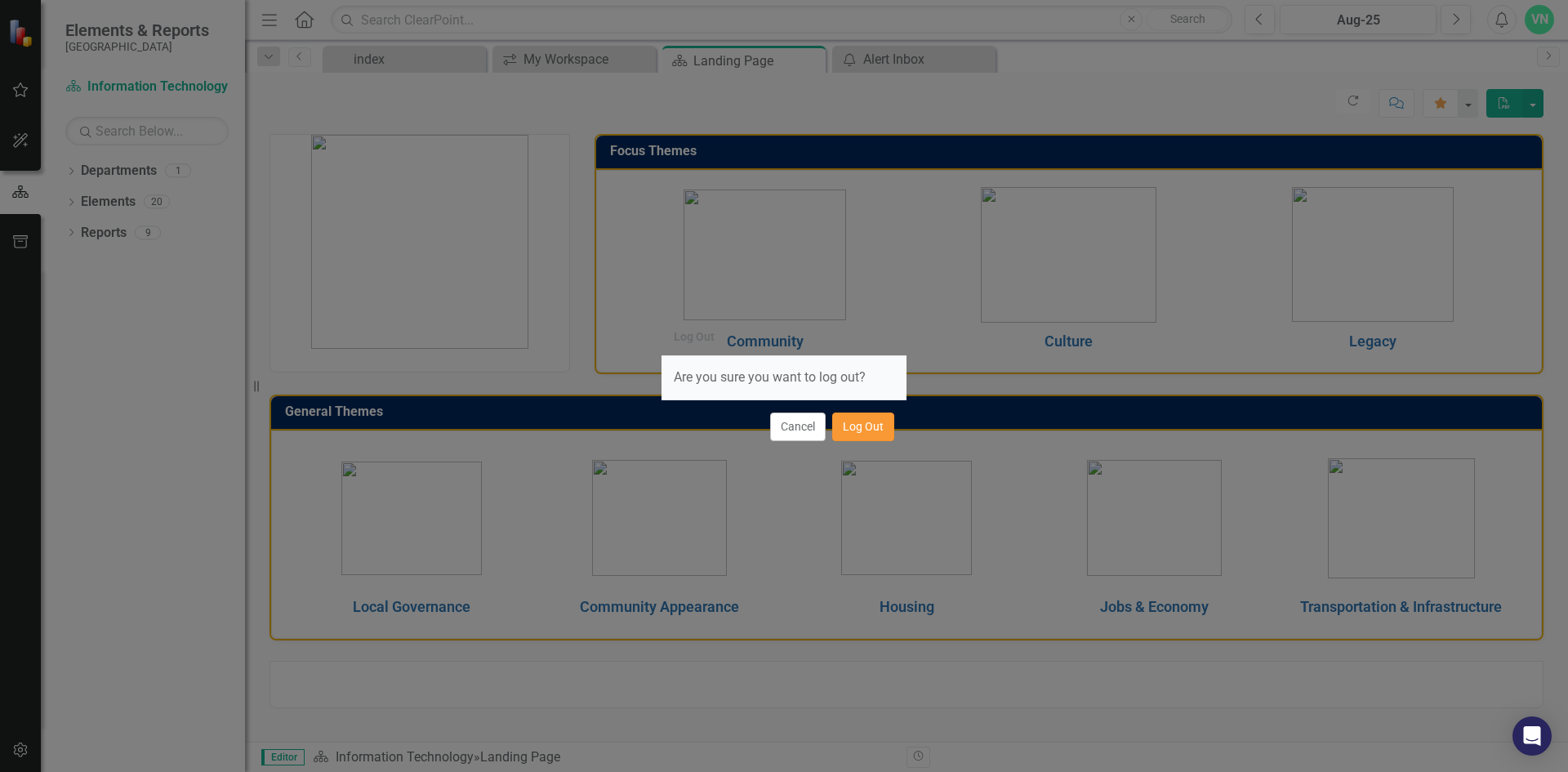
click at [859, 429] on button "Log Out" at bounding box center [863, 426] width 62 height 28
